Goal: Task Accomplishment & Management: Use online tool/utility

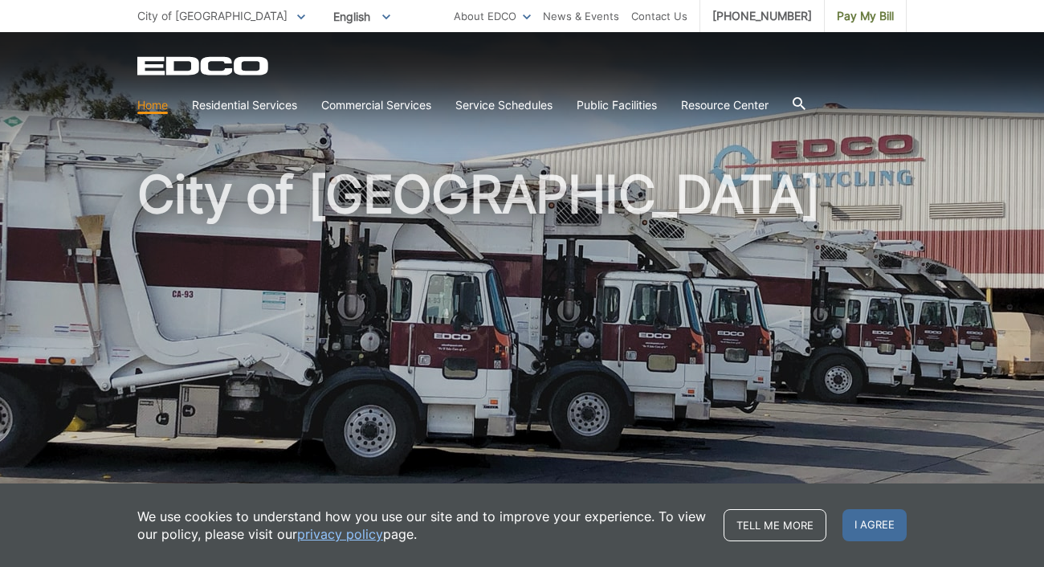
click at [596, 189] on h1 "City of [GEOGRAPHIC_DATA]" at bounding box center [521, 345] width 769 height 352
click at [857, 15] on span "Pay My Bill" at bounding box center [865, 16] width 57 height 18
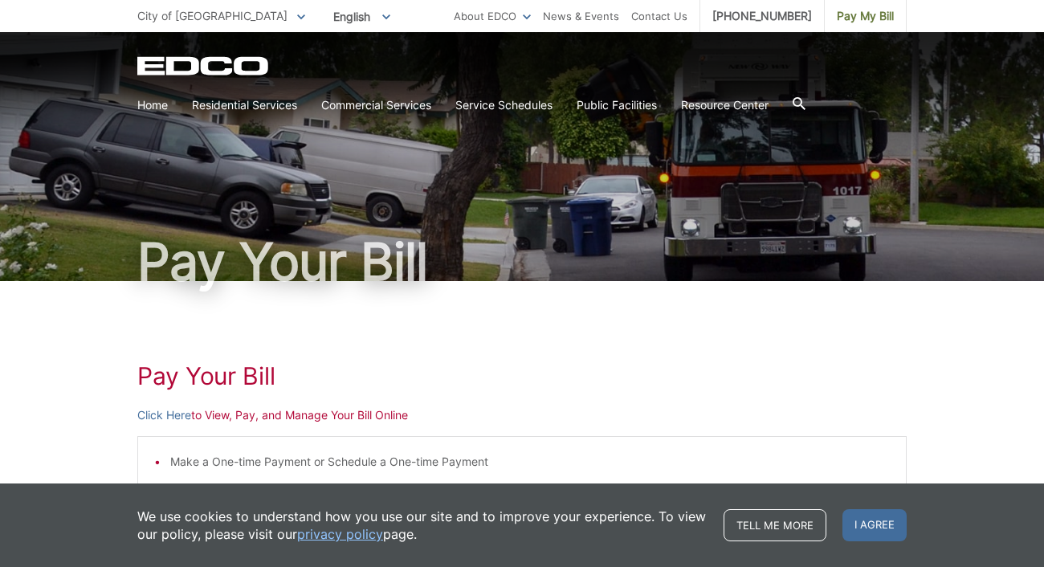
scroll to position [170, 0]
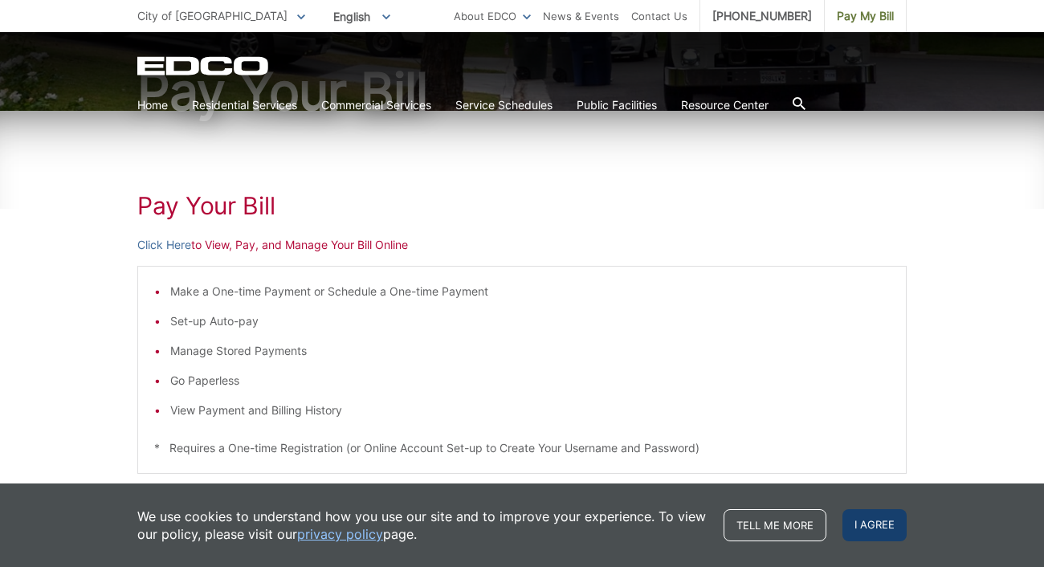
click at [889, 529] on span "I agree" at bounding box center [874, 525] width 64 height 32
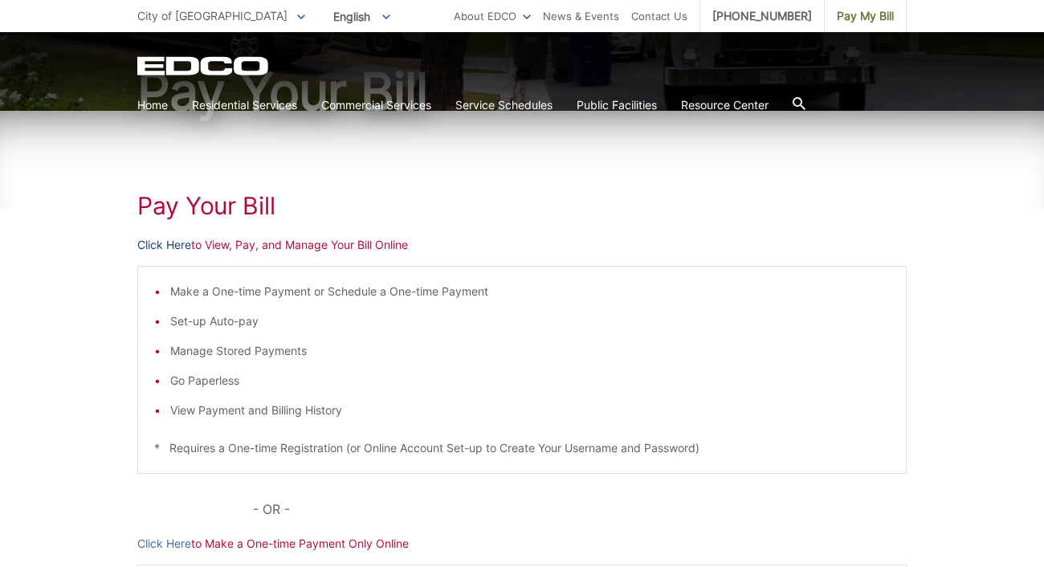
click at [164, 248] on link "Click Here" at bounding box center [164, 245] width 54 height 18
